Goal: Find specific page/section: Find specific page/section

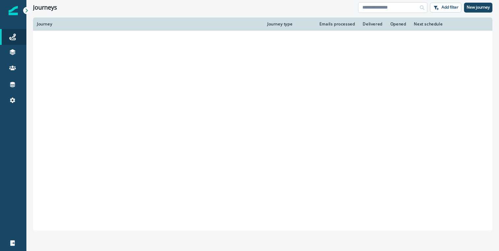
click at [391, 10] on input at bounding box center [392, 7] width 69 height 11
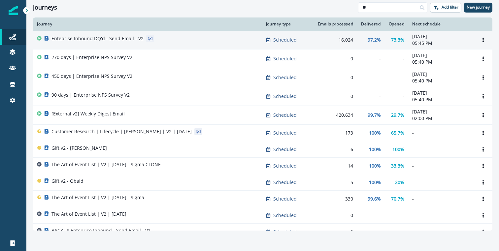
type input "**"
click at [183, 37] on div "Enteprise Inbound DQ'd - Send Email - V2" at bounding box center [147, 39] width 221 height 9
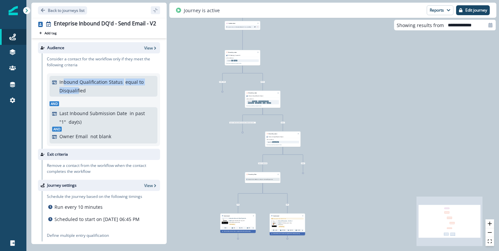
drag, startPoint x: 64, startPoint y: 84, endPoint x: 79, endPoint y: 92, distance: 17.4
click at [78, 93] on div "Inbound Qualification Status equal to Disqualified" at bounding box center [106, 86] width 95 height 16
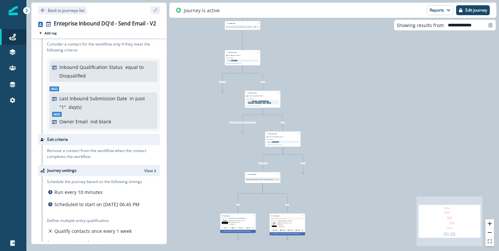
click at [75, 105] on p "day(s)" at bounding box center [75, 107] width 13 height 7
drag, startPoint x: 75, startPoint y: 105, endPoint x: 70, endPoint y: 97, distance: 9.1
click at [70, 97] on div "Last Inbound Submission Date in past " 1 " day(s)" at bounding box center [106, 103] width 95 height 16
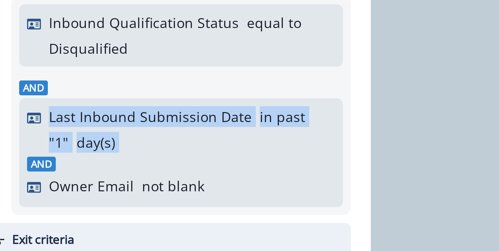
scroll to position [0, 0]
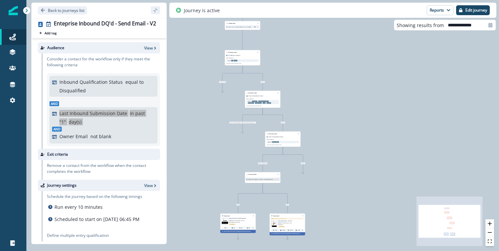
drag, startPoint x: 90, startPoint y: 98, endPoint x: 227, endPoint y: 81, distance: 138.3
